Goal: Task Accomplishment & Management: Use online tool/utility

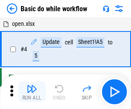
click at [32, 92] on img "button" at bounding box center [32, 88] width 10 height 10
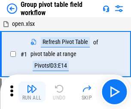
click at [32, 92] on img "button" at bounding box center [32, 88] width 10 height 10
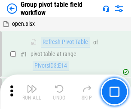
scroll to position [444, 0]
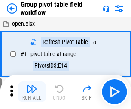
click at [32, 92] on img "button" at bounding box center [32, 88] width 10 height 10
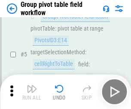
scroll to position [444, 0]
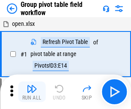
click at [32, 92] on img "button" at bounding box center [32, 88] width 10 height 10
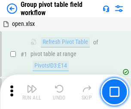
scroll to position [444, 0]
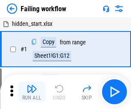
click at [32, 92] on img "button" at bounding box center [32, 88] width 10 height 10
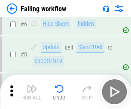
scroll to position [182, 0]
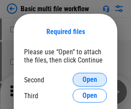
click at [90, 80] on span "Open" at bounding box center [90, 79] width 15 height 7
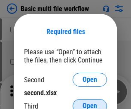
click at [90, 102] on span "Open" at bounding box center [90, 105] width 15 height 7
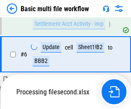
scroll to position [237, 0]
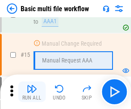
click at [32, 92] on img "button" at bounding box center [32, 88] width 10 height 10
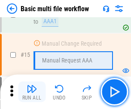
scroll to position [572, 0]
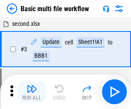
click at [32, 92] on img "button" at bounding box center [32, 88] width 10 height 10
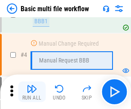
click at [32, 92] on img "button" at bounding box center [32, 88] width 10 height 10
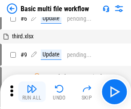
click at [32, 92] on img "button" at bounding box center [32, 88] width 10 height 10
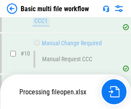
scroll to position [403, 0]
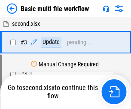
scroll to position [35, 0]
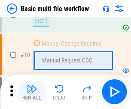
click at [32, 92] on img "button" at bounding box center [32, 88] width 10 height 10
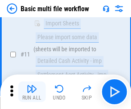
click at [32, 92] on img "button" at bounding box center [32, 88] width 10 height 10
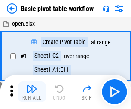
click at [32, 92] on img "button" at bounding box center [32, 88] width 10 height 10
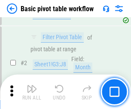
scroll to position [206, 0]
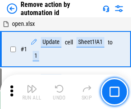
scroll to position [32, 0]
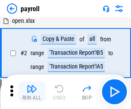
click at [32, 92] on img "button" at bounding box center [32, 88] width 10 height 10
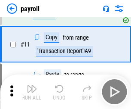
scroll to position [62, 0]
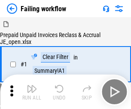
click at [32, 92] on img "button" at bounding box center [32, 88] width 10 height 10
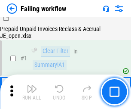
scroll to position [139, 0]
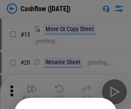
scroll to position [84, 0]
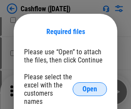
click at [90, 86] on span "Open" at bounding box center [90, 89] width 15 height 7
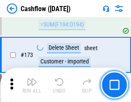
scroll to position [910, 0]
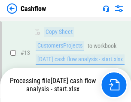
scroll to position [173, 0]
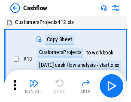
scroll to position [10, 0]
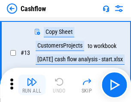
click at [32, 85] on img "button" at bounding box center [32, 82] width 10 height 10
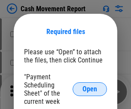
click at [90, 89] on span "Open" at bounding box center [90, 89] width 15 height 7
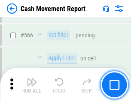
scroll to position [3941, 0]
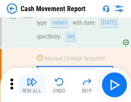
click at [32, 85] on img "button" at bounding box center [32, 82] width 10 height 10
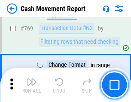
scroll to position [4778, 0]
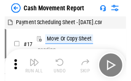
scroll to position [15, 0]
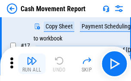
click at [32, 64] on img "button" at bounding box center [32, 60] width 10 height 10
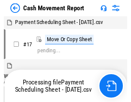
scroll to position [5, 0]
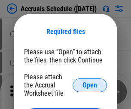
click at [90, 85] on span "Open" at bounding box center [90, 85] width 15 height 7
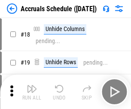
click at [32, 92] on img "button" at bounding box center [32, 88] width 10 height 10
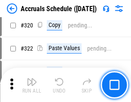
scroll to position [1599, 0]
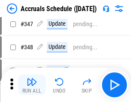
click at [32, 85] on img "button" at bounding box center [32, 82] width 10 height 10
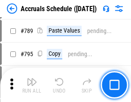
scroll to position [3612, 0]
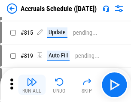
click at [32, 85] on img "button" at bounding box center [32, 82] width 10 height 10
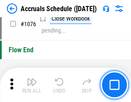
scroll to position [5150, 0]
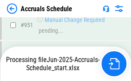
scroll to position [4771, 0]
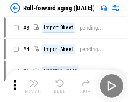
scroll to position [1, 0]
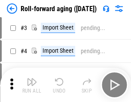
click at [32, 85] on img "button" at bounding box center [32, 82] width 10 height 10
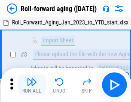
click at [32, 85] on img "button" at bounding box center [32, 82] width 10 height 10
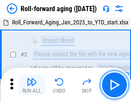
scroll to position [55, 0]
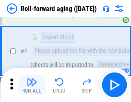
click at [32, 85] on img "button" at bounding box center [32, 82] width 10 height 10
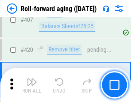
scroll to position [2982, 0]
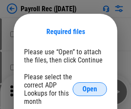
click at [90, 89] on span "Open" at bounding box center [90, 89] width 15 height 7
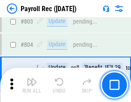
scroll to position [5463, 0]
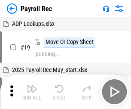
click at [32, 92] on img "button" at bounding box center [32, 88] width 10 height 10
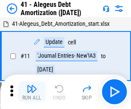
click at [32, 92] on img "button" at bounding box center [32, 88] width 10 height 10
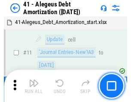
scroll to position [106, 0]
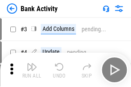
click at [32, 70] on img "button" at bounding box center [32, 67] width 10 height 10
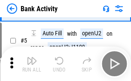
scroll to position [46, 0]
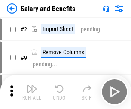
click at [32, 85] on img "button" at bounding box center [32, 88] width 10 height 10
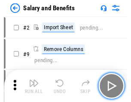
scroll to position [12, 0]
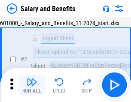
click at [32, 85] on img "button" at bounding box center [32, 82] width 10 height 10
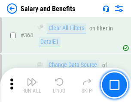
scroll to position [4049, 0]
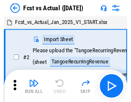
scroll to position [11, 0]
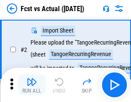
click at [32, 85] on img "button" at bounding box center [32, 82] width 10 height 10
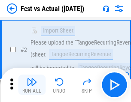
click at [32, 85] on img "button" at bounding box center [32, 82] width 10 height 10
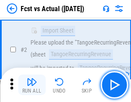
scroll to position [80, 0]
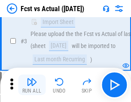
click at [32, 85] on img "button" at bounding box center [32, 82] width 10 height 10
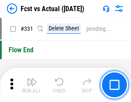
scroll to position [4116, 0]
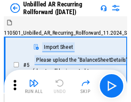
scroll to position [18, 0]
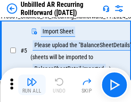
click at [32, 85] on img "button" at bounding box center [32, 82] width 10 height 10
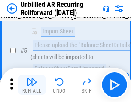
click at [32, 85] on img "button" at bounding box center [32, 82] width 10 height 10
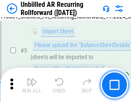
scroll to position [81, 0]
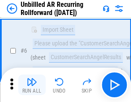
click at [32, 85] on img "button" at bounding box center [32, 82] width 10 height 10
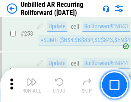
scroll to position [2921, 0]
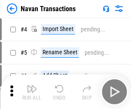
click at [32, 85] on img "button" at bounding box center [32, 88] width 10 height 10
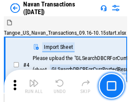
scroll to position [14, 0]
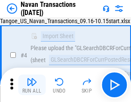
click at [32, 85] on img "button" at bounding box center [32, 82] width 10 height 10
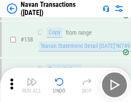
scroll to position [2788, 0]
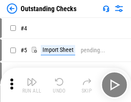
click at [32, 85] on img "button" at bounding box center [32, 82] width 10 height 10
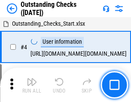
scroll to position [36, 0]
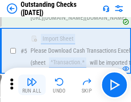
click at [32, 85] on img "button" at bounding box center [32, 82] width 10 height 10
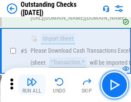
scroll to position [90, 0]
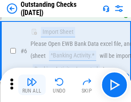
click at [32, 85] on img "button" at bounding box center [32, 82] width 10 height 10
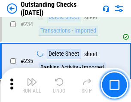
scroll to position [2611, 0]
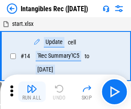
click at [32, 92] on img "button" at bounding box center [32, 88] width 10 height 10
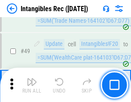
scroll to position [335, 0]
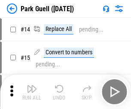
click at [32, 85] on img "button" at bounding box center [32, 88] width 10 height 10
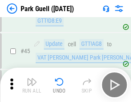
scroll to position [1075, 0]
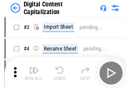
scroll to position [25, 0]
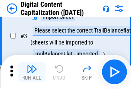
click at [32, 72] on img "button" at bounding box center [32, 69] width 10 height 10
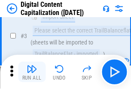
click at [32, 72] on img "button" at bounding box center [32, 69] width 10 height 10
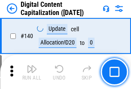
scroll to position [912, 0]
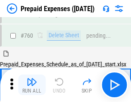
click at [32, 85] on img "button" at bounding box center [32, 82] width 10 height 10
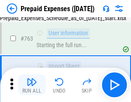
click at [32, 85] on img "button" at bounding box center [32, 82] width 10 height 10
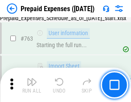
scroll to position [2434, 0]
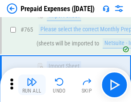
click at [32, 85] on img "button" at bounding box center [32, 82] width 10 height 10
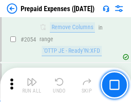
scroll to position [8988, 0]
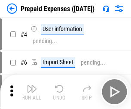
click at [32, 92] on img "button" at bounding box center [32, 88] width 10 height 10
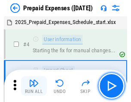
scroll to position [38, 0]
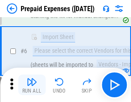
click at [32, 85] on img "button" at bounding box center [32, 82] width 10 height 10
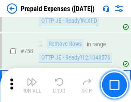
scroll to position [3064, 0]
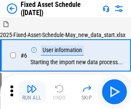
click at [32, 92] on img "button" at bounding box center [32, 88] width 10 height 10
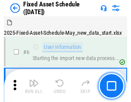
scroll to position [46, 0]
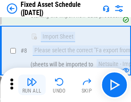
click at [32, 85] on img "button" at bounding box center [32, 82] width 10 height 10
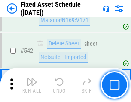
scroll to position [3065, 0]
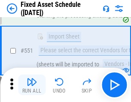
click at [32, 85] on img "button" at bounding box center [32, 82] width 10 height 10
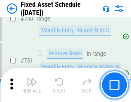
scroll to position [4192, 0]
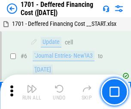
scroll to position [103, 0]
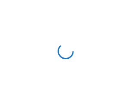
scroll to position [1, 0]
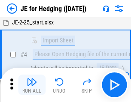
click at [32, 85] on img "button" at bounding box center [32, 82] width 10 height 10
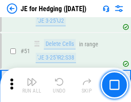
scroll to position [557, 0]
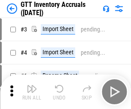
click at [32, 85] on img "button" at bounding box center [32, 88] width 10 height 10
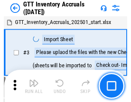
scroll to position [1, 0]
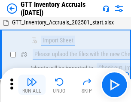
click at [32, 85] on img "button" at bounding box center [32, 82] width 10 height 10
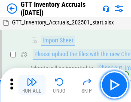
scroll to position [55, 0]
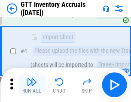
click at [32, 85] on img "button" at bounding box center [32, 82] width 10 height 10
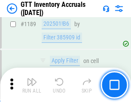
scroll to position [7021, 0]
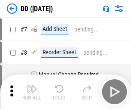
click at [32, 92] on img "button" at bounding box center [32, 88] width 10 height 10
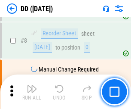
scroll to position [83, 0]
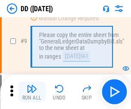
click at [32, 92] on img "button" at bounding box center [32, 88] width 10 height 10
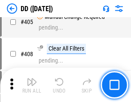
scroll to position [3847, 0]
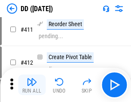
click at [32, 85] on img "button" at bounding box center [32, 82] width 10 height 10
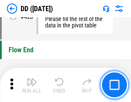
scroll to position [4115, 0]
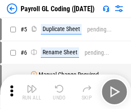
click at [32, 92] on img "button" at bounding box center [32, 88] width 10 height 10
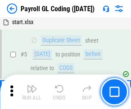
scroll to position [103, 0]
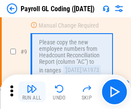
click at [32, 92] on img "button" at bounding box center [32, 88] width 10 height 10
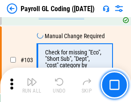
scroll to position [2017, 0]
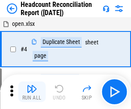
click at [32, 92] on img "button" at bounding box center [32, 88] width 10 height 10
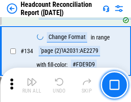
scroll to position [1034, 0]
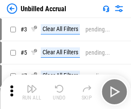
click at [32, 92] on img "button" at bounding box center [32, 88] width 10 height 10
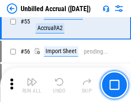
scroll to position [898, 0]
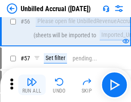
click at [32, 85] on img "button" at bounding box center [32, 82] width 10 height 10
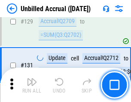
scroll to position [2561, 0]
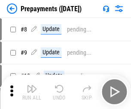
click at [32, 92] on img "button" at bounding box center [32, 88] width 10 height 10
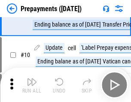
scroll to position [54, 0]
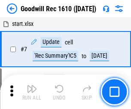
scroll to position [147, 0]
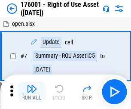
click at [32, 92] on img "button" at bounding box center [32, 88] width 10 height 10
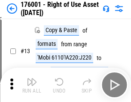
scroll to position [55, 0]
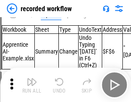
click at [32, 85] on img "button" at bounding box center [32, 82] width 10 height 10
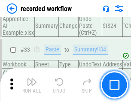
scroll to position [2688, 0]
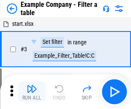
click at [32, 92] on img "button" at bounding box center [32, 88] width 10 height 10
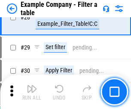
scroll to position [787, 0]
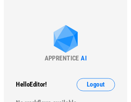
scroll to position [13, 0]
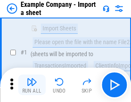
click at [32, 85] on img "button" at bounding box center [32, 82] width 10 height 10
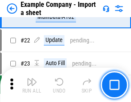
scroll to position [190, 0]
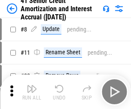
click at [32, 85] on img "button" at bounding box center [32, 88] width 10 height 10
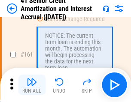
click at [32, 85] on img "button" at bounding box center [32, 82] width 10 height 10
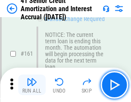
scroll to position [920, 0]
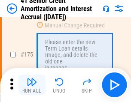
click at [32, 85] on img "button" at bounding box center [32, 82] width 10 height 10
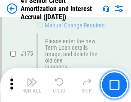
scroll to position [1007, 0]
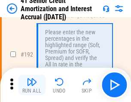
click at [32, 85] on img "button" at bounding box center [32, 82] width 10 height 10
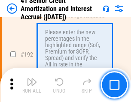
scroll to position [1097, 0]
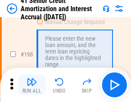
click at [32, 85] on img "button" at bounding box center [32, 82] width 10 height 10
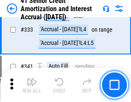
scroll to position [2197, 0]
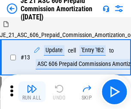
click at [32, 85] on img "button" at bounding box center [32, 88] width 10 height 10
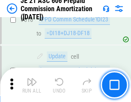
scroll to position [1605, 0]
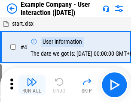
click at [32, 85] on img "button" at bounding box center [32, 82] width 10 height 10
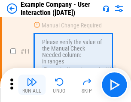
click at [32, 85] on img "button" at bounding box center [32, 82] width 10 height 10
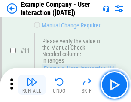
scroll to position [186, 0]
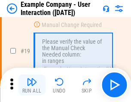
click at [32, 85] on img "button" at bounding box center [32, 82] width 10 height 10
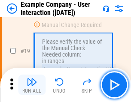
click at [32, 85] on img "button" at bounding box center [32, 82] width 10 height 10
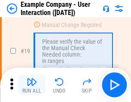
click at [32, 85] on img "button" at bounding box center [32, 82] width 10 height 10
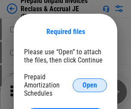
click at [90, 85] on span "Open" at bounding box center [90, 85] width 15 height 7
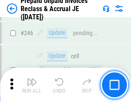
scroll to position [1161, 0]
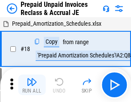
click at [32, 85] on img "button" at bounding box center [32, 82] width 10 height 10
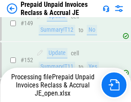
scroll to position [1117, 0]
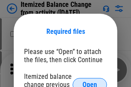
click at [90, 82] on span "Open" at bounding box center [90, 85] width 15 height 7
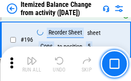
scroll to position [1655, 0]
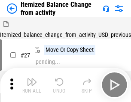
scroll to position [13, 0]
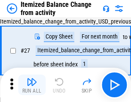
click at [32, 85] on img "button" at bounding box center [32, 82] width 10 height 10
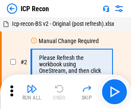
scroll to position [4, 0]
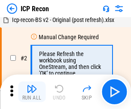
click at [32, 92] on img "button" at bounding box center [32, 88] width 10 height 10
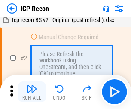
click at [32, 92] on img "button" at bounding box center [32, 88] width 10 height 10
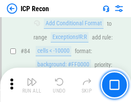
scroll to position [843, 0]
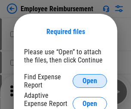
click at [90, 81] on span "Open" at bounding box center [90, 80] width 15 height 7
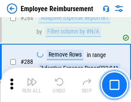
scroll to position [2337, 0]
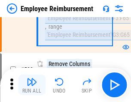
click at [32, 85] on img "button" at bounding box center [32, 82] width 10 height 10
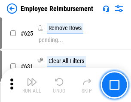
scroll to position [5148, 0]
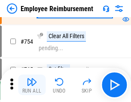
click at [32, 85] on img "button" at bounding box center [32, 82] width 10 height 10
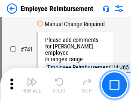
scroll to position [6033, 0]
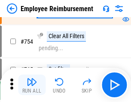
click at [32, 85] on img "button" at bounding box center [32, 82] width 10 height 10
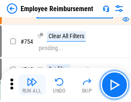
click at [32, 85] on img "button" at bounding box center [32, 82] width 10 height 10
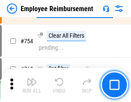
click at [32, 85] on img "button" at bounding box center [32, 82] width 10 height 10
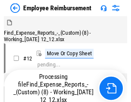
scroll to position [29, 0]
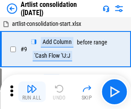
click at [32, 92] on img "button" at bounding box center [32, 88] width 10 height 10
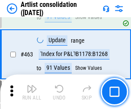
scroll to position [3765, 0]
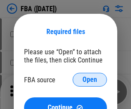
click at [90, 80] on span "Open" at bounding box center [90, 79] width 15 height 7
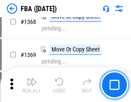
scroll to position [9234, 0]
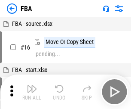
scroll to position [9, 0]
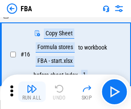
click at [32, 92] on img "button" at bounding box center [32, 88] width 10 height 10
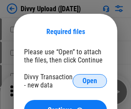
click at [90, 81] on span "Open" at bounding box center [90, 80] width 15 height 7
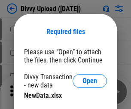
scroll to position [66, 0]
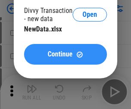
click at [65, 54] on span "Continue" at bounding box center [60, 54] width 25 height 7
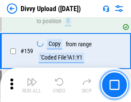
scroll to position [890, 0]
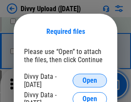
click at [90, 81] on span "Open" at bounding box center [90, 80] width 15 height 7
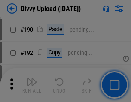
scroll to position [1085, 0]
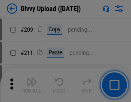
scroll to position [1461, 0]
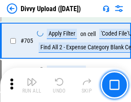
scroll to position [5882, 0]
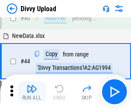
click at [32, 92] on img "button" at bounding box center [32, 88] width 10 height 10
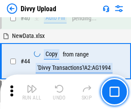
scroll to position [95, 0]
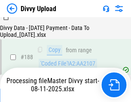
scroll to position [1012, 0]
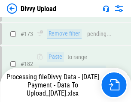
scroll to position [962, 0]
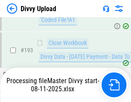
scroll to position [1202, 0]
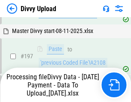
scroll to position [1341, 0]
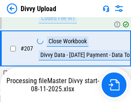
scroll to position [1581, 0]
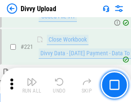
scroll to position [1910, 0]
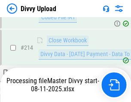
scroll to position [1771, 0]
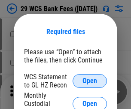
click at [90, 81] on span "Open" at bounding box center [90, 80] width 15 height 7
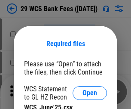
scroll to position [12, 0]
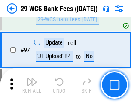
scroll to position [838, 0]
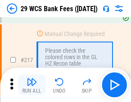
click at [32, 85] on img "button" at bounding box center [32, 82] width 10 height 10
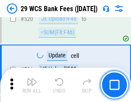
scroll to position [4437, 0]
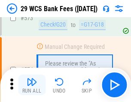
click at [32, 85] on img "button" at bounding box center [32, 82] width 10 height 10
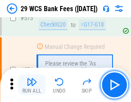
scroll to position [4762, 0]
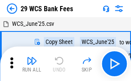
scroll to position [15, 0]
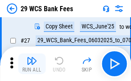
click at [32, 64] on img "button" at bounding box center [32, 60] width 10 height 10
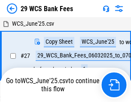
scroll to position [5, 0]
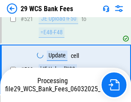
scroll to position [4702, 0]
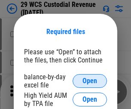
click at [90, 81] on span "Open" at bounding box center [90, 80] width 15 height 7
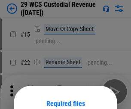
scroll to position [72, 0]
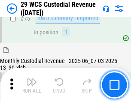
scroll to position [898, 0]
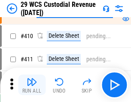
click at [32, 85] on img "button" at bounding box center [32, 82] width 10 height 10
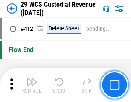
scroll to position [4106, 0]
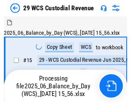
scroll to position [21, 0]
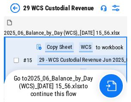
scroll to position [16, 0]
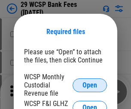
click at [90, 85] on span "Open" at bounding box center [90, 85] width 15 height 7
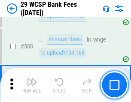
scroll to position [3385, 0]
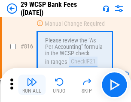
click at [32, 85] on img "button" at bounding box center [32, 82] width 10 height 10
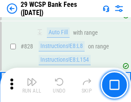
scroll to position [5348, 0]
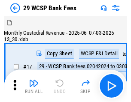
scroll to position [21, 0]
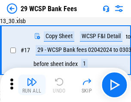
click at [32, 85] on img "button" at bounding box center [32, 82] width 10 height 10
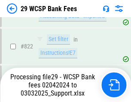
scroll to position [5338, 0]
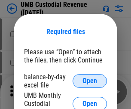
click at [90, 81] on span "Open" at bounding box center [90, 80] width 15 height 7
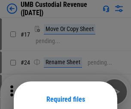
scroll to position [68, 0]
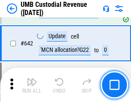
scroll to position [4453, 0]
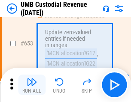
click at [32, 85] on img "button" at bounding box center [32, 82] width 10 height 10
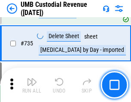
scroll to position [5258, 0]
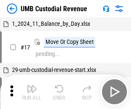
scroll to position [6, 0]
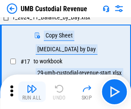
click at [32, 92] on img "button" at bounding box center [32, 88] width 10 height 10
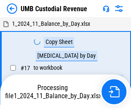
scroll to position [6, 0]
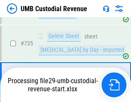
scroll to position [5238, 0]
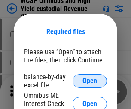
click at [90, 81] on span "Open" at bounding box center [90, 80] width 15 height 7
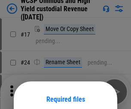
scroll to position [68, 0]
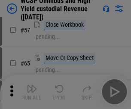
scroll to position [375, 0]
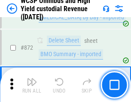
scroll to position [7277, 0]
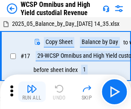
click at [32, 85] on img "button" at bounding box center [32, 88] width 10 height 10
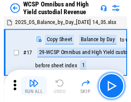
scroll to position [5, 0]
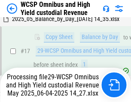
scroll to position [179, 0]
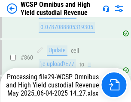
scroll to position [7257, 0]
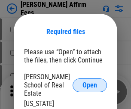
click at [90, 82] on span "Open" at bounding box center [90, 85] width 15 height 7
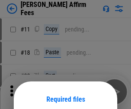
scroll to position [68, 0]
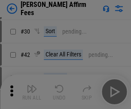
scroll to position [175, 0]
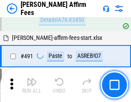
scroll to position [2338, 0]
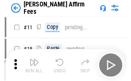
scroll to position [9, 0]
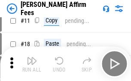
click at [32, 64] on img "button" at bounding box center [32, 60] width 10 height 10
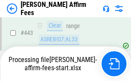
scroll to position [2255, 0]
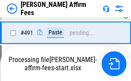
scroll to position [2305, 0]
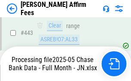
scroll to position [2255, 0]
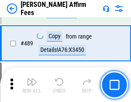
scroll to position [2244, 0]
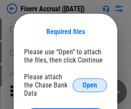
click at [90, 82] on span "Open" at bounding box center [90, 85] width 15 height 7
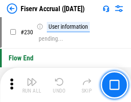
scroll to position [2725, 0]
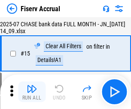
click at [32, 92] on img "button" at bounding box center [32, 88] width 10 height 10
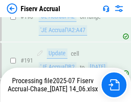
scroll to position [2210, 0]
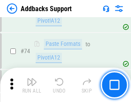
scroll to position [626, 0]
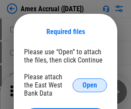
click at [90, 85] on span "Open" at bounding box center [90, 85] width 15 height 7
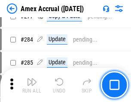
scroll to position [2238, 0]
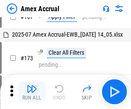
click at [32, 92] on img "button" at bounding box center [32, 88] width 10 height 10
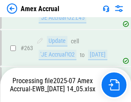
scroll to position [2405, 0]
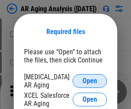
click at [90, 80] on span "Open" at bounding box center [90, 80] width 15 height 7
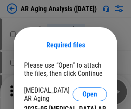
scroll to position [13, 0]
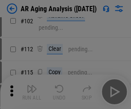
scroll to position [118, 0]
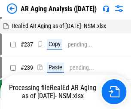
scroll to position [9, 0]
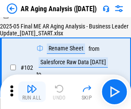
click at [32, 92] on img "button" at bounding box center [32, 88] width 10 height 10
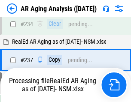
scroll to position [1333, 0]
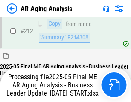
scroll to position [1323, 0]
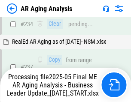
scroll to position [1359, 0]
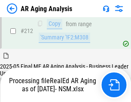
scroll to position [1293, 0]
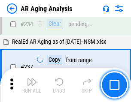
scroll to position [1323, 0]
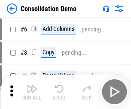
click at [32, 92] on img "button" at bounding box center [32, 88] width 10 height 10
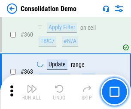
scroll to position [2882, 0]
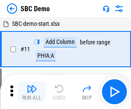
click at [32, 92] on img "button" at bounding box center [32, 88] width 10 height 10
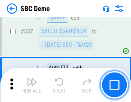
scroll to position [2262, 0]
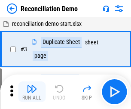
click at [32, 92] on img "button" at bounding box center [32, 88] width 10 height 10
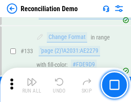
scroll to position [1021, 0]
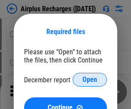
click at [90, 80] on span "Open" at bounding box center [90, 79] width 15 height 7
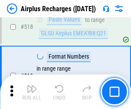
scroll to position [3700, 0]
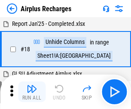
click at [32, 92] on img "button" at bounding box center [32, 88] width 10 height 10
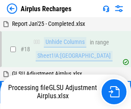
scroll to position [38, 0]
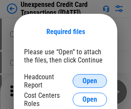
click at [90, 81] on span "Open" at bounding box center [90, 80] width 15 height 7
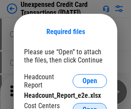
click at [90, 106] on span "Open" at bounding box center [90, 109] width 15 height 7
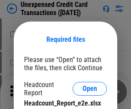
scroll to position [8, 0]
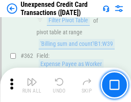
scroll to position [2211, 0]
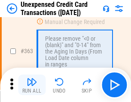
click at [32, 85] on img "button" at bounding box center [32, 82] width 10 height 10
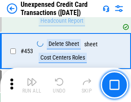
scroll to position [2933, 0]
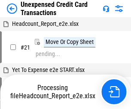
scroll to position [13, 0]
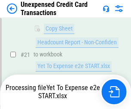
scroll to position [140, 0]
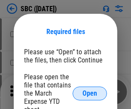
click at [90, 93] on span "Open" at bounding box center [90, 93] width 15 height 7
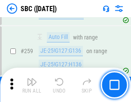
scroll to position [1680, 0]
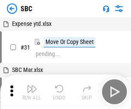
scroll to position [9, 0]
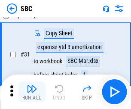
click at [32, 92] on img "button" at bounding box center [32, 88] width 10 height 10
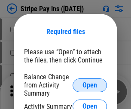
click at [90, 85] on span "Open" at bounding box center [90, 85] width 15 height 7
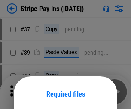
scroll to position [62, 0]
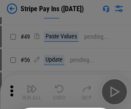
scroll to position [156, 0]
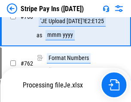
scroll to position [4528, 0]
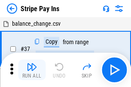
click at [32, 70] on img "button" at bounding box center [32, 67] width 10 height 10
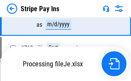
scroll to position [4509, 0]
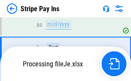
scroll to position [4509, 0]
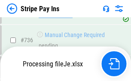
scroll to position [4509, 0]
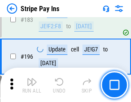
scroll to position [1164, 0]
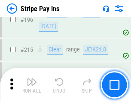
click at [32, 85] on img "button" at bounding box center [32, 82] width 10 height 10
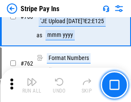
scroll to position [4498, 0]
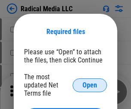
click at [90, 85] on span "Open" at bounding box center [90, 85] width 15 height 7
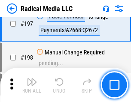
scroll to position [1989, 0]
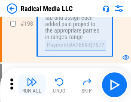
click at [32, 85] on img "button" at bounding box center [32, 82] width 10 height 10
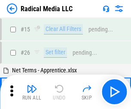
scroll to position [48, 0]
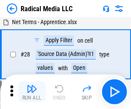
click at [32, 92] on img "button" at bounding box center [32, 88] width 10 height 10
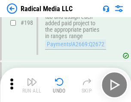
scroll to position [2156, 0]
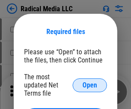
click at [90, 85] on span "Open" at bounding box center [90, 85] width 15 height 7
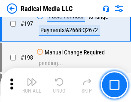
scroll to position [1989, 0]
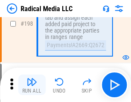
click at [32, 85] on img "button" at bounding box center [32, 82] width 10 height 10
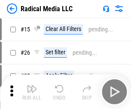
scroll to position [48, 0]
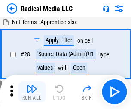
click at [32, 92] on img "button" at bounding box center [32, 88] width 10 height 10
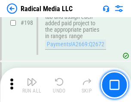
scroll to position [2156, 0]
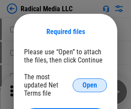
click at [90, 85] on span "Open" at bounding box center [90, 85] width 15 height 7
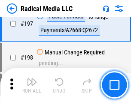
scroll to position [1989, 0]
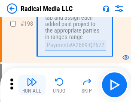
click at [32, 85] on img "button" at bounding box center [32, 82] width 10 height 10
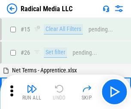
scroll to position [48, 0]
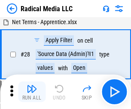
click at [32, 92] on img "button" at bounding box center [32, 88] width 10 height 10
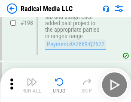
scroll to position [2156, 0]
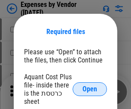
click at [90, 89] on span "Open" at bounding box center [90, 89] width 15 height 7
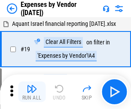
click at [32, 92] on img "button" at bounding box center [32, 88] width 10 height 10
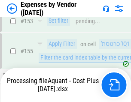
scroll to position [634, 0]
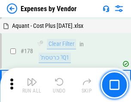
scroll to position [671, 0]
